Goal: Transaction & Acquisition: Purchase product/service

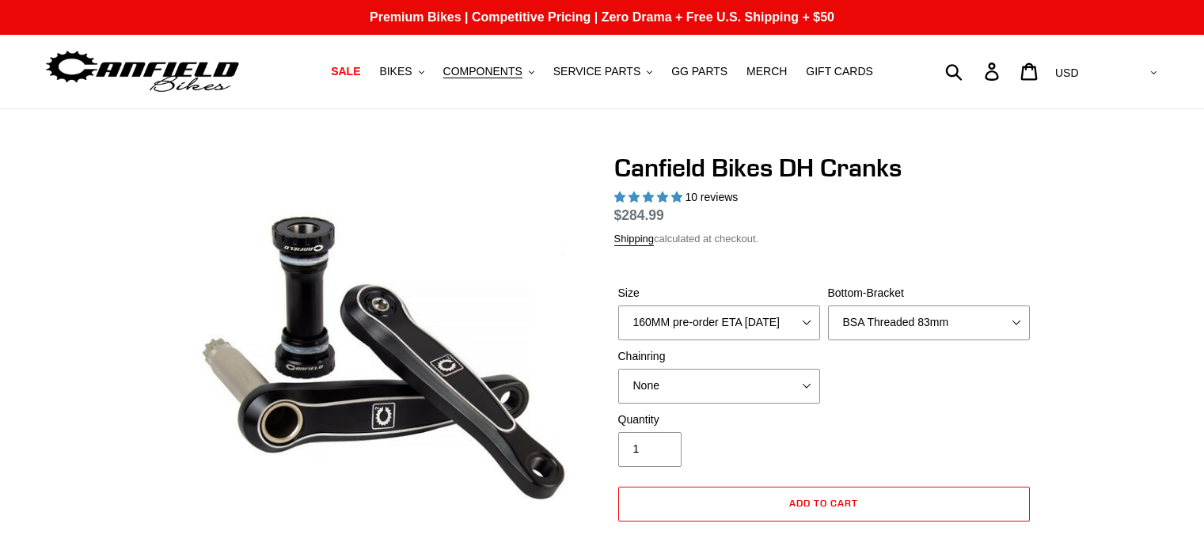
select select "highest-rating"
drag, startPoint x: 0, startPoint y: 0, endPoint x: 761, endPoint y: 323, distance: 826.8
click at [761, 323] on select "150MM pre-order ETA [DATE] 155MM pre-order ETA [DATE] 160MM pre-order ETA [DATE…" at bounding box center [719, 323] width 202 height 35
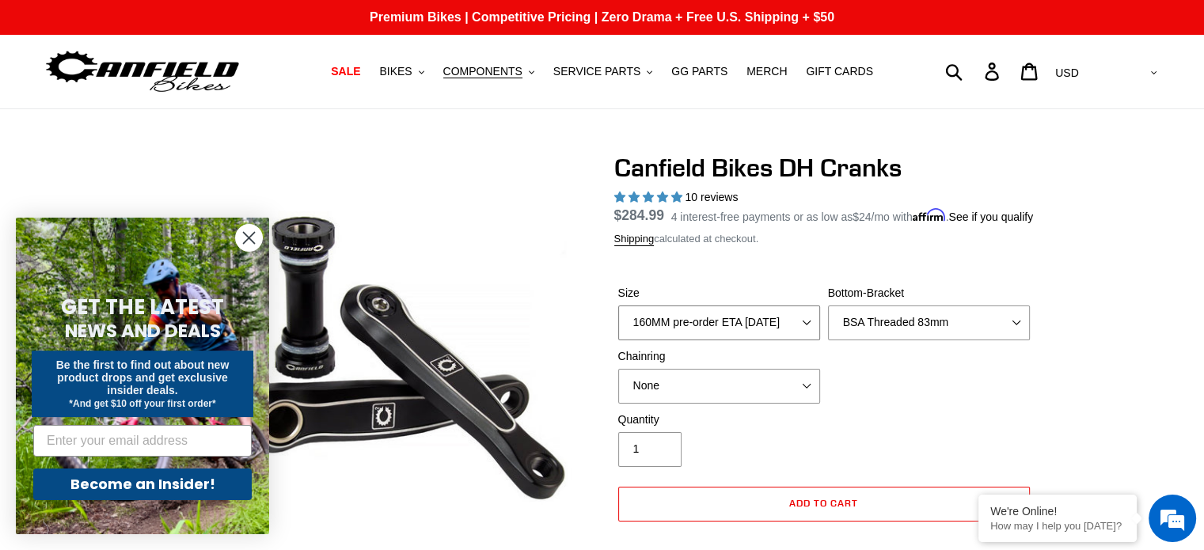
select select "150MM pre-order ETA [DATE]"
click at [618, 325] on select "150MM pre-order ETA [DATE] 155MM pre-order ETA [DATE] 160MM pre-order ETA [DATE…" at bounding box center [719, 323] width 202 height 35
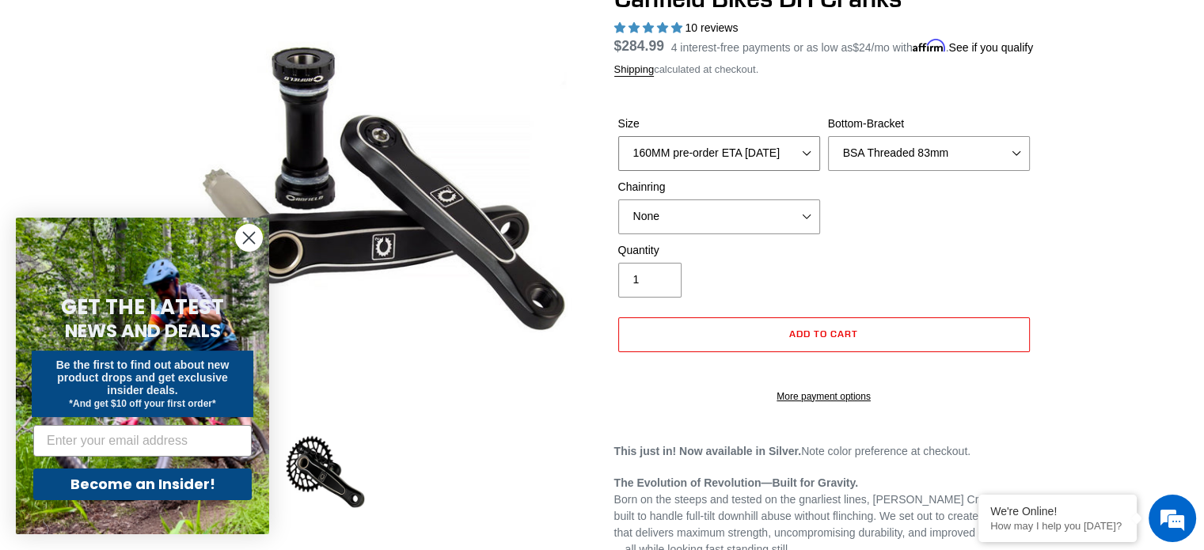
scroll to position [231, 0]
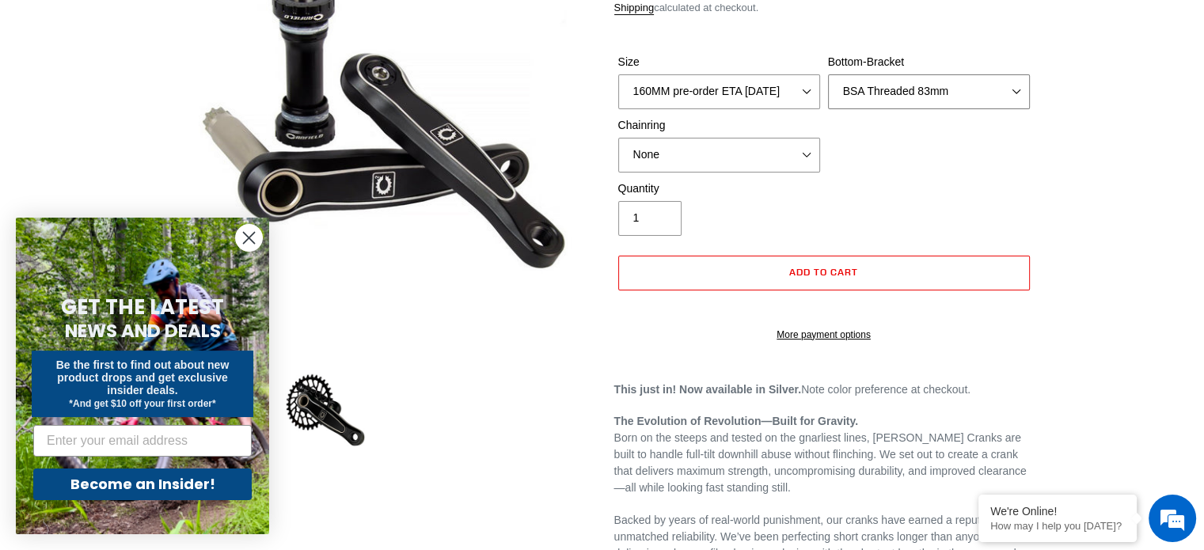
click at [995, 109] on select "None BSA Threaded 83mm" at bounding box center [929, 91] width 202 height 35
click at [828, 93] on select "None BSA Threaded 83mm" at bounding box center [929, 91] width 202 height 35
click at [805, 173] on select "None 34t Round" at bounding box center [719, 155] width 202 height 35
click at [933, 171] on div "Size 150MM pre-order ETA [DATE] 155MM pre-order ETA [DATE] 160MM pre-order ETA …" at bounding box center [825, 117] width 420 height 127
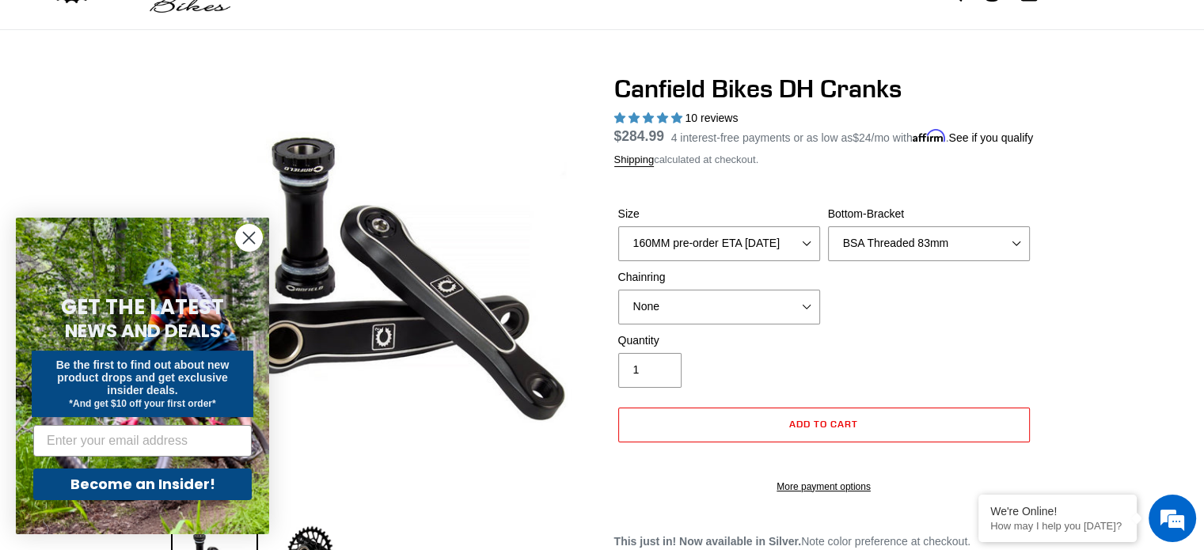
scroll to position [110, 0]
